Goal: Task Accomplishment & Management: Complete application form

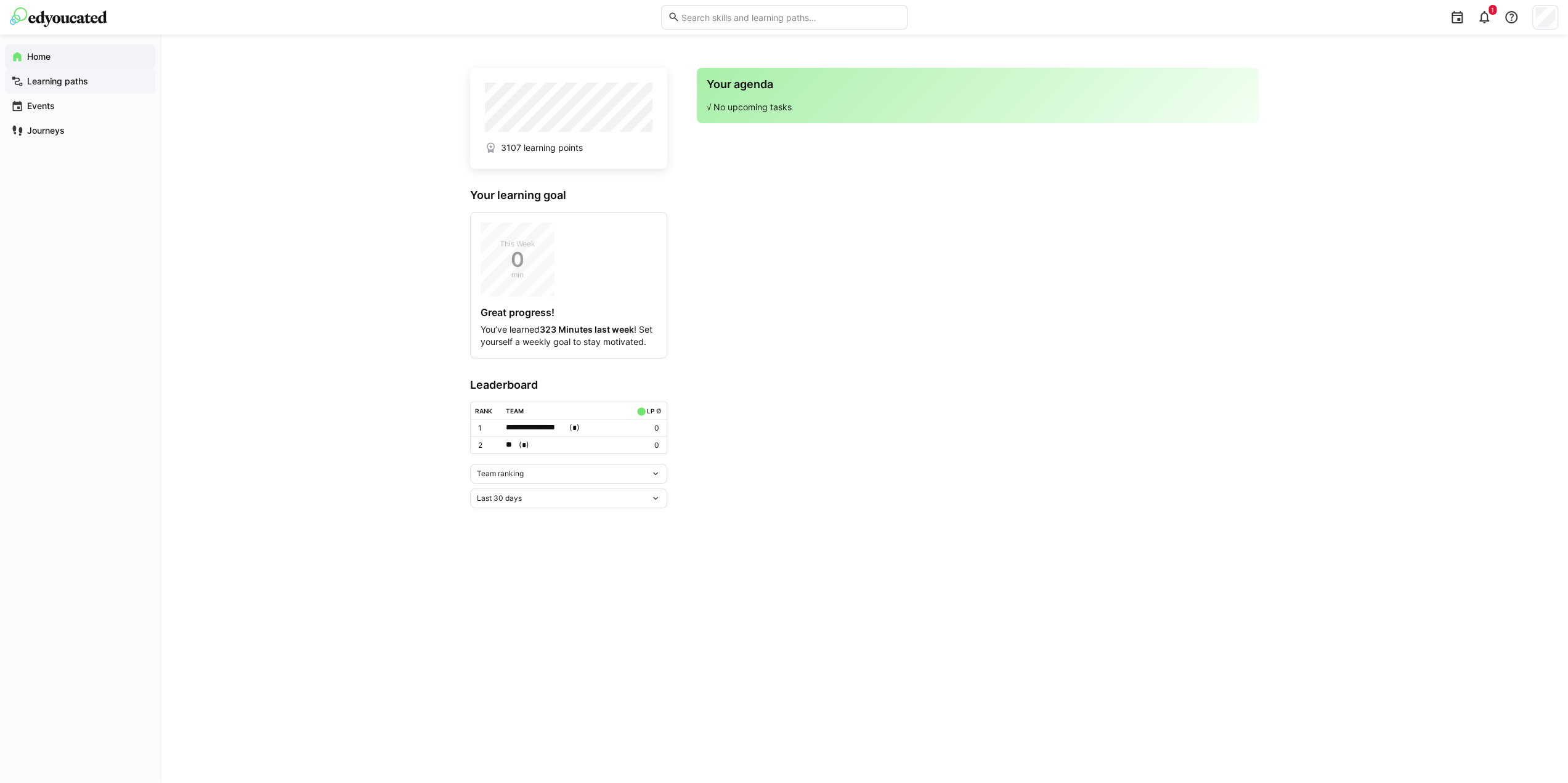
click at [0, 0] on app-navigation-label "Learning paths" at bounding box center [0, 0] width 0 height 0
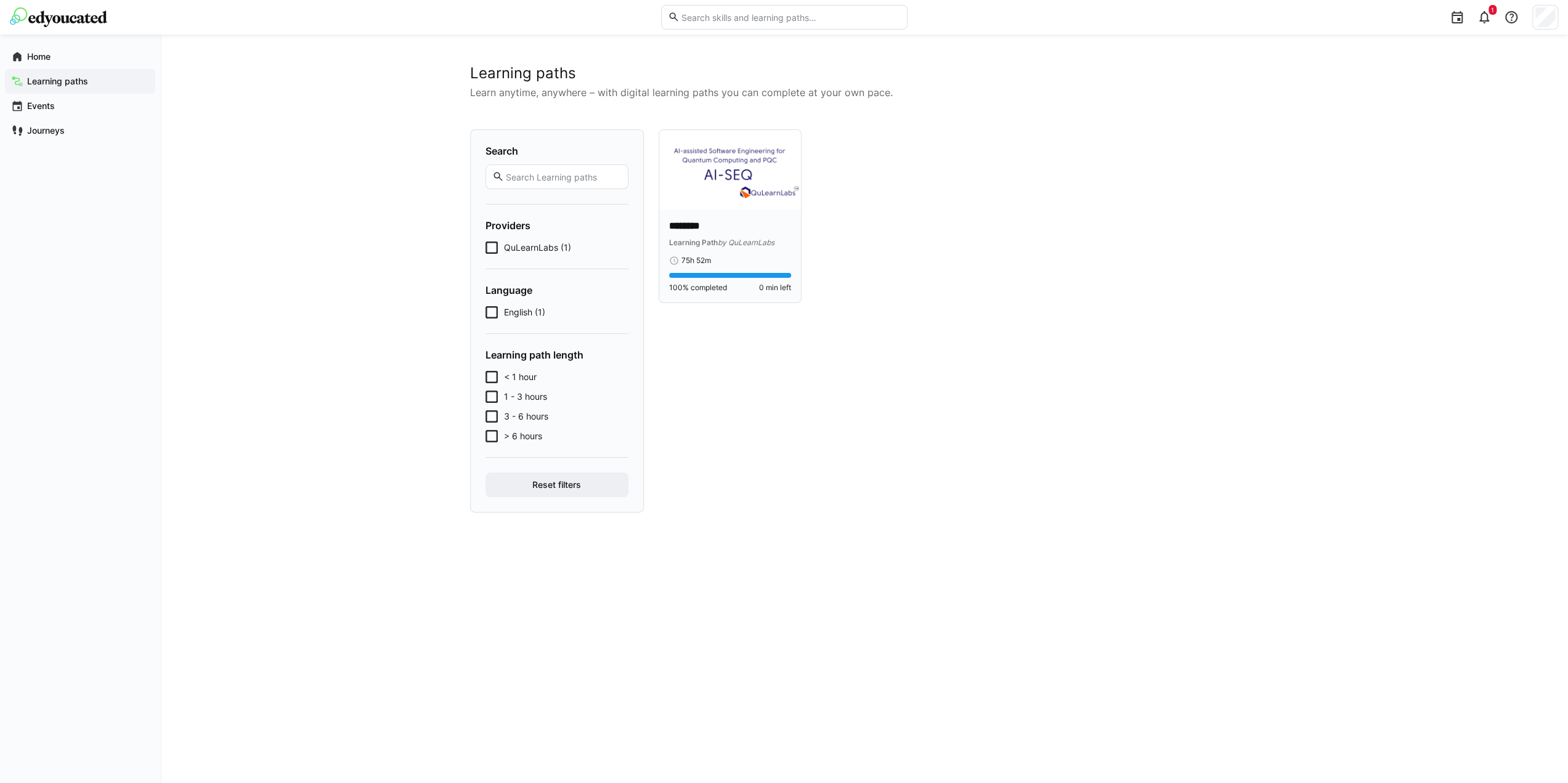
click at [726, 182] on img at bounding box center [730, 170] width 141 height 80
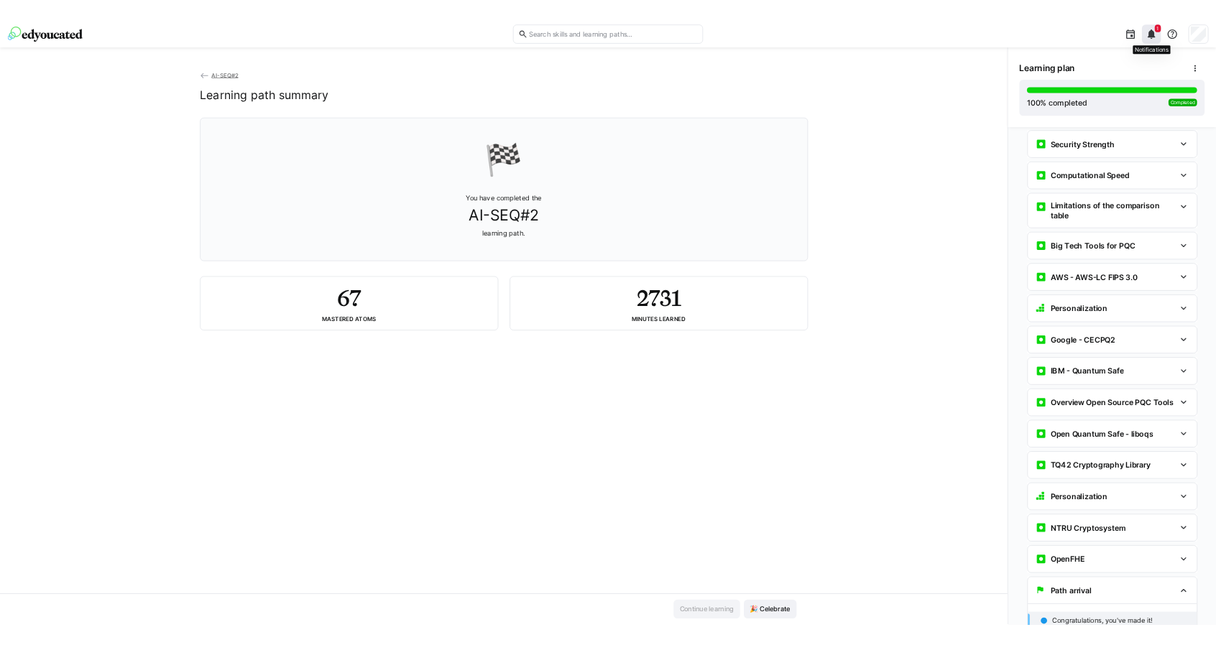
scroll to position [3254, 0]
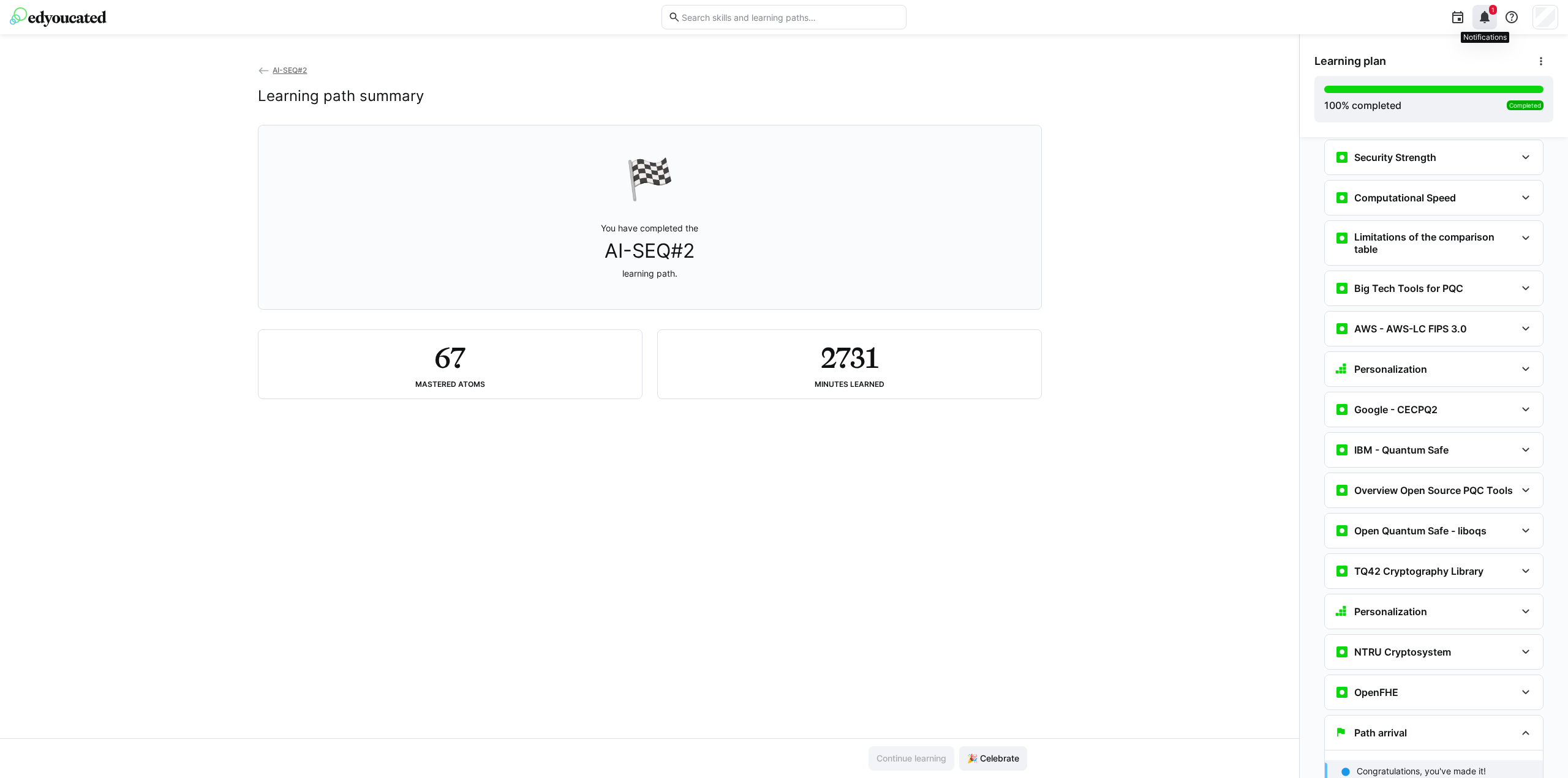
click at [1483, 12] on eds-icon at bounding box center [1484, 16] width 14 height 14
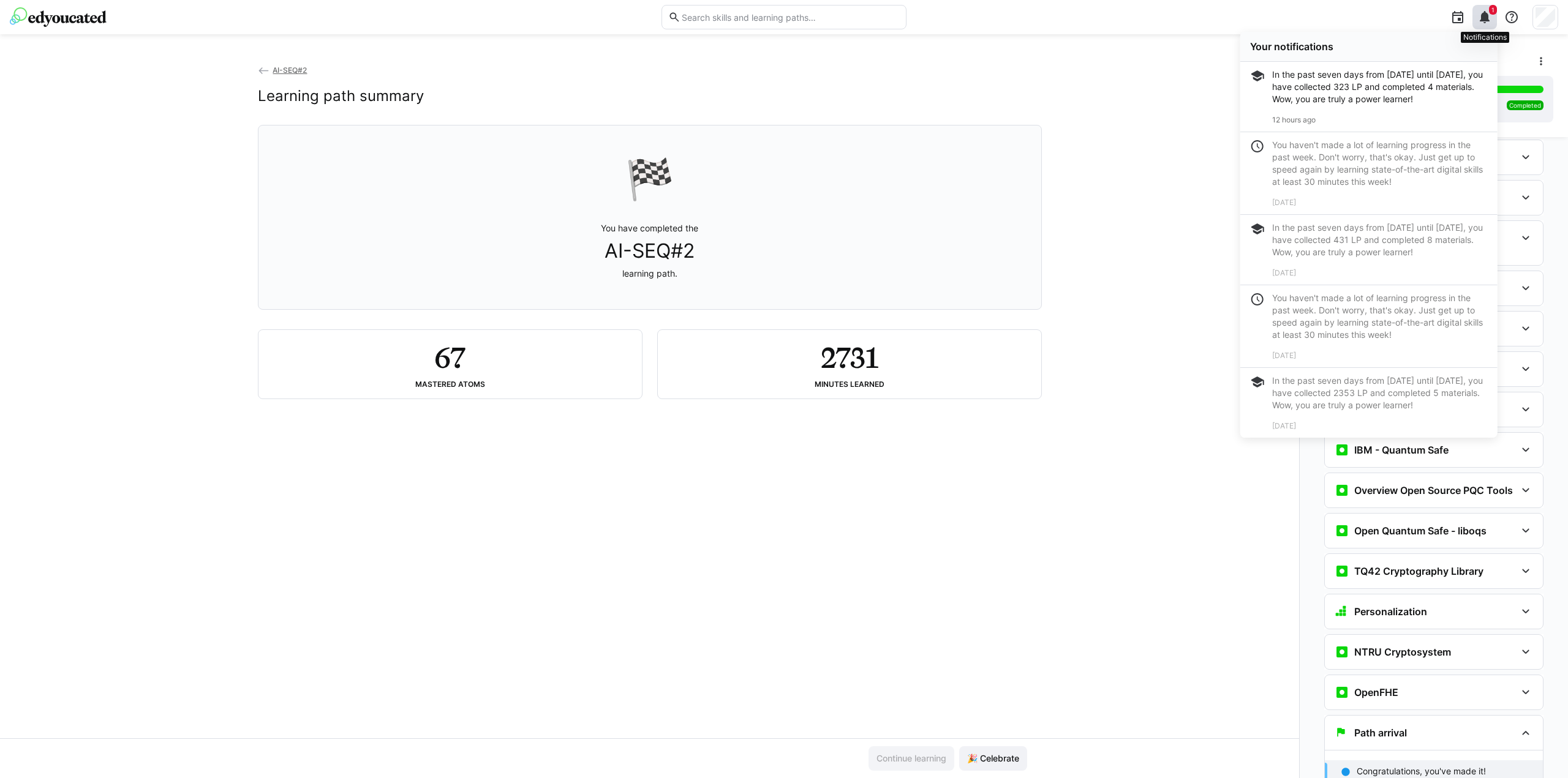
click at [1483, 12] on eds-icon at bounding box center [1484, 16] width 14 height 14
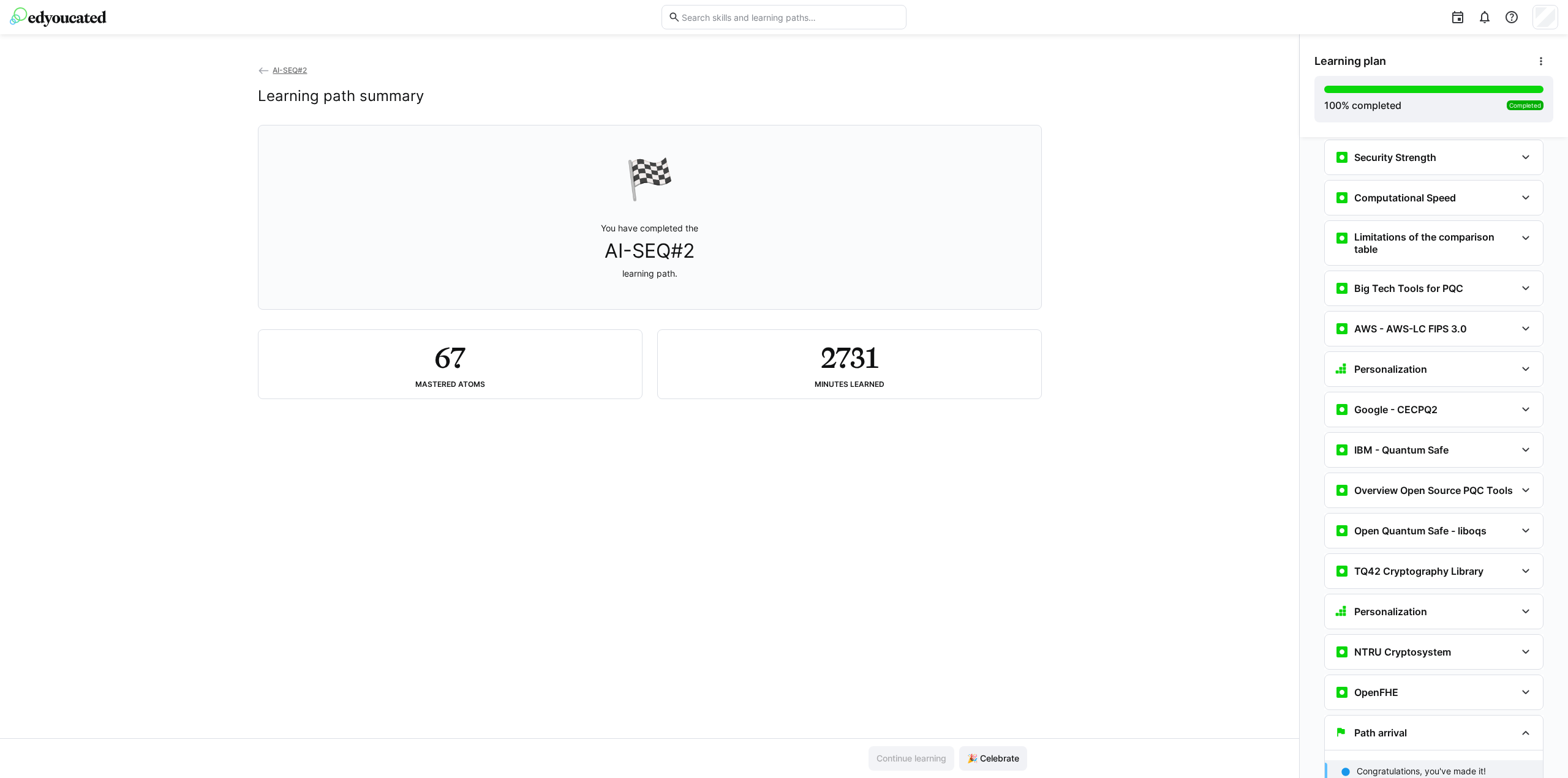
click at [1394, 765] on p "Congratulations, you've made it!" at bounding box center [1421, 771] width 130 height 12
click at [991, 752] on span "🎉 Celebrate" at bounding box center [993, 758] width 68 height 25
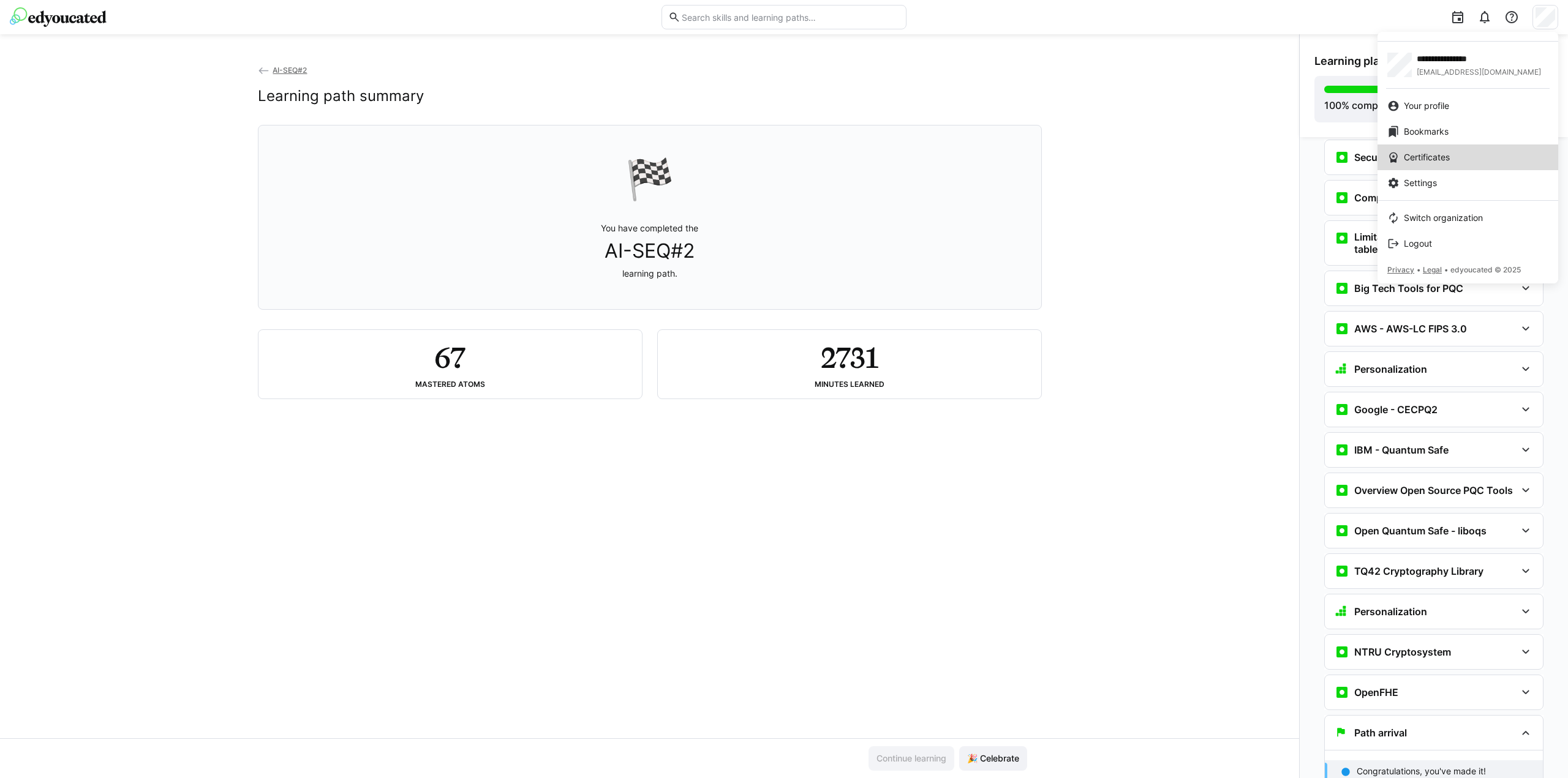
click at [1444, 154] on span "Certificates" at bounding box center [1427, 158] width 46 height 12
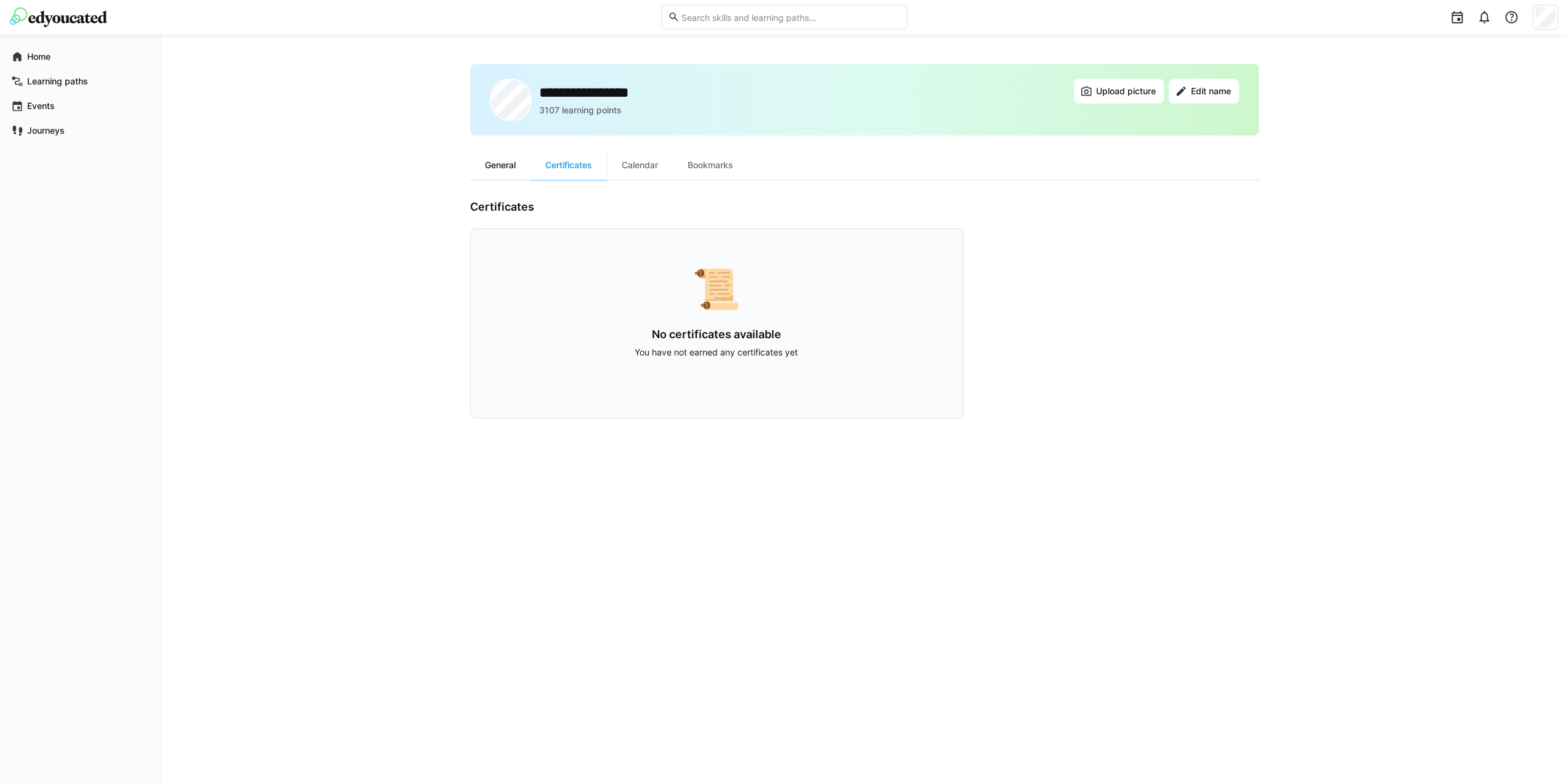
click at [512, 170] on div "General" at bounding box center [500, 165] width 60 height 29
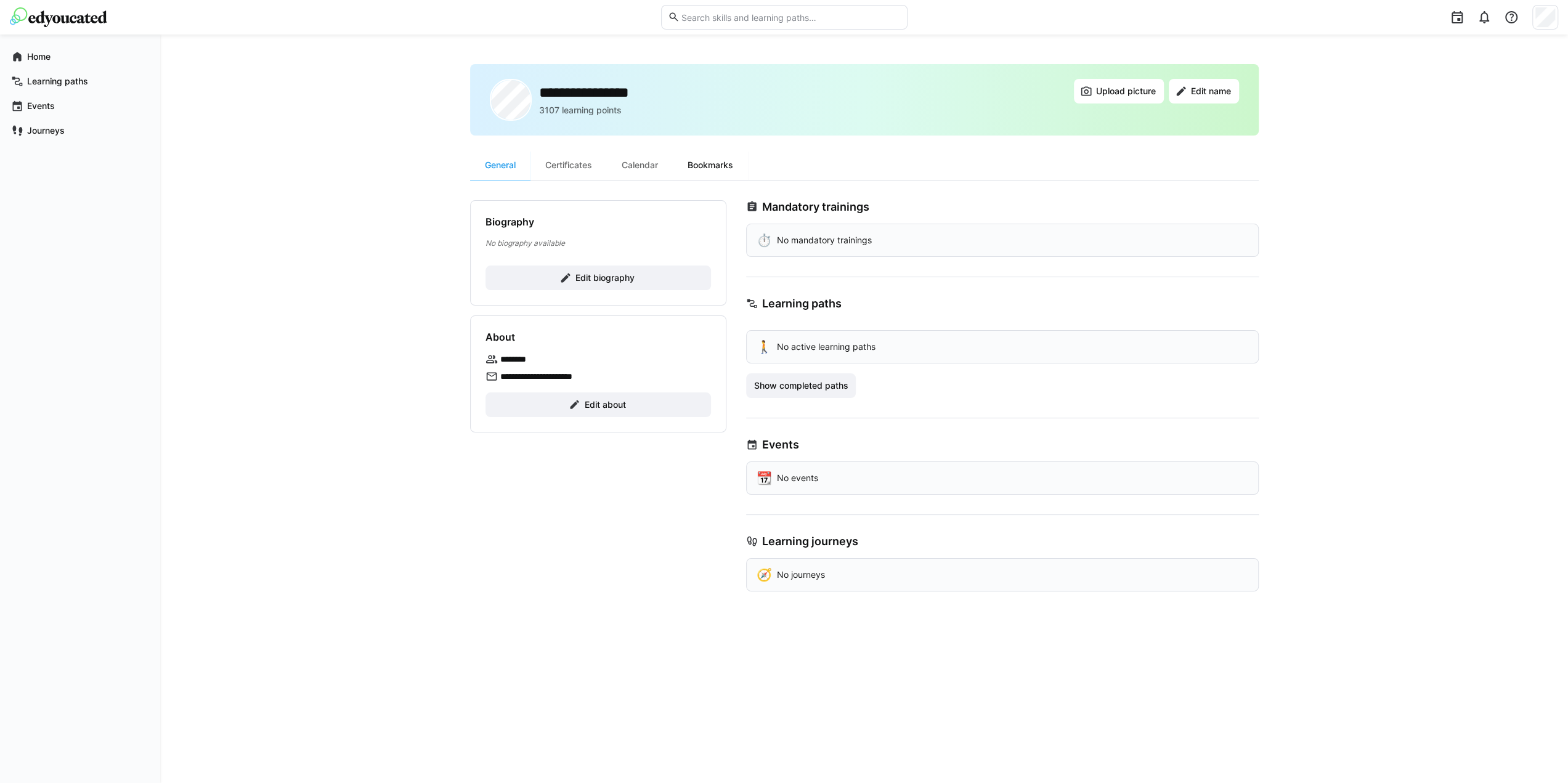
click at [715, 166] on div "Bookmarks" at bounding box center [711, 165] width 75 height 29
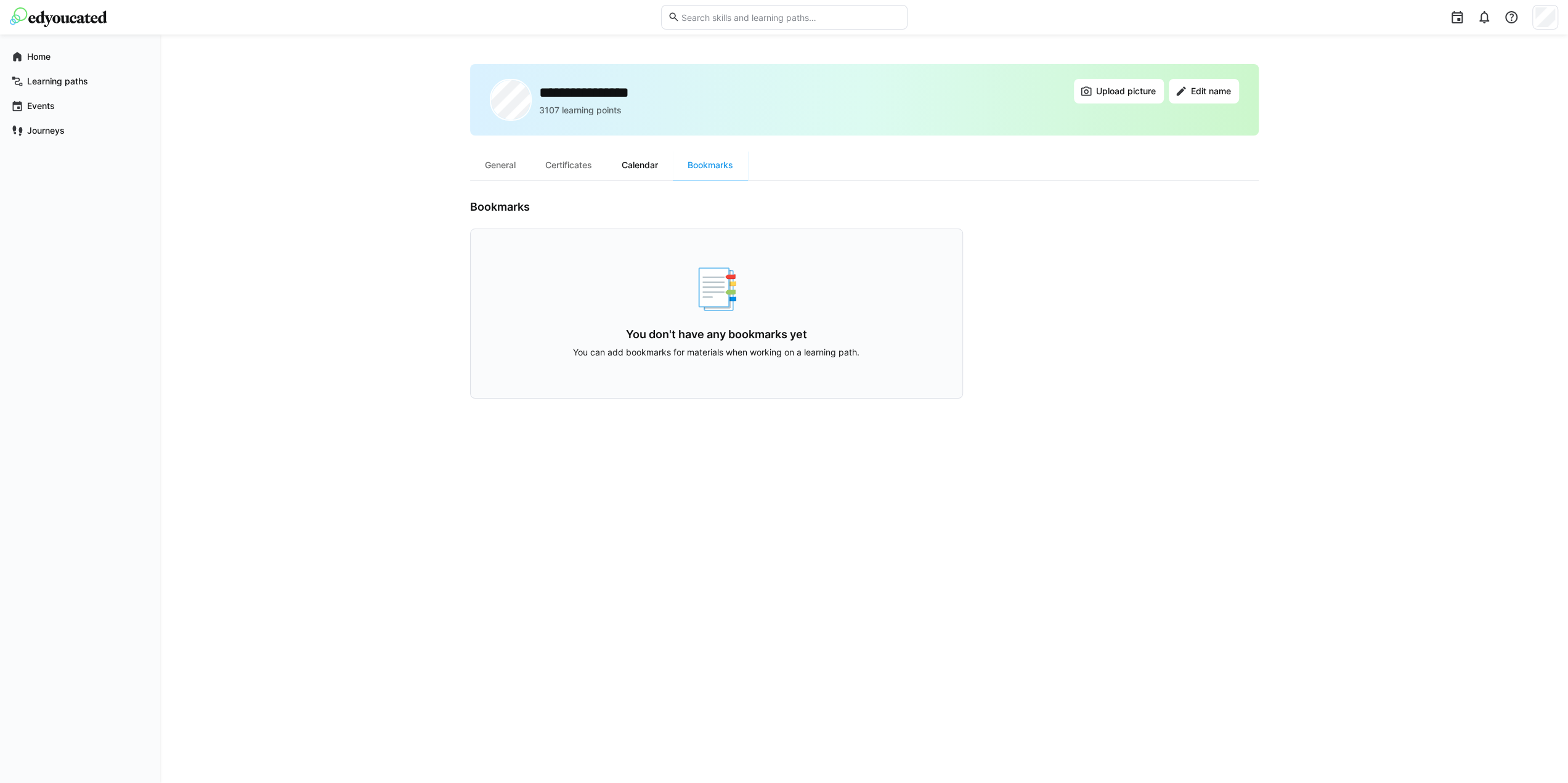
click at [657, 156] on div "Calendar" at bounding box center [640, 165] width 66 height 29
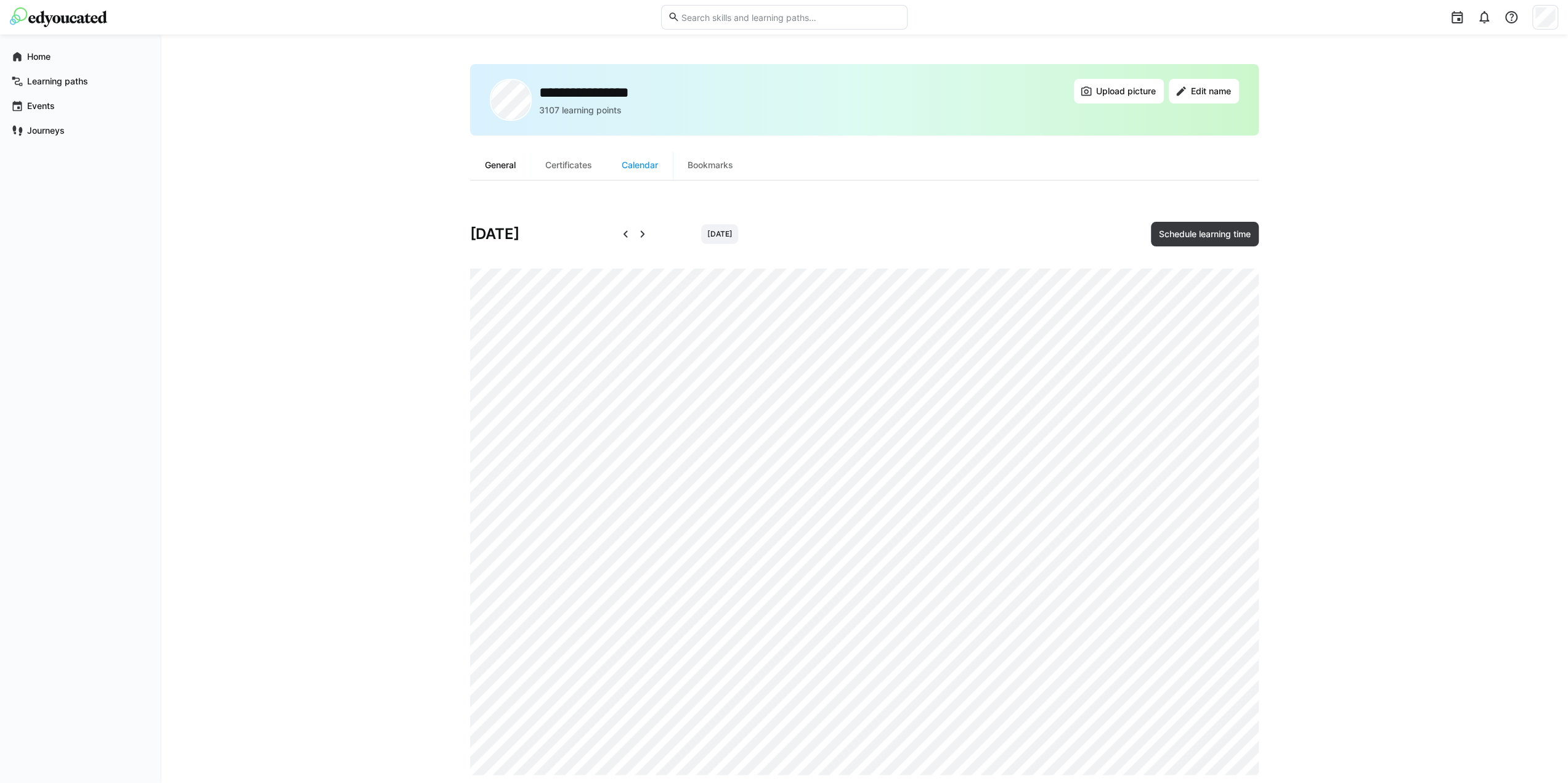
click at [498, 167] on div "General" at bounding box center [500, 165] width 60 height 29
